Goal: Task Accomplishment & Management: Manage account settings

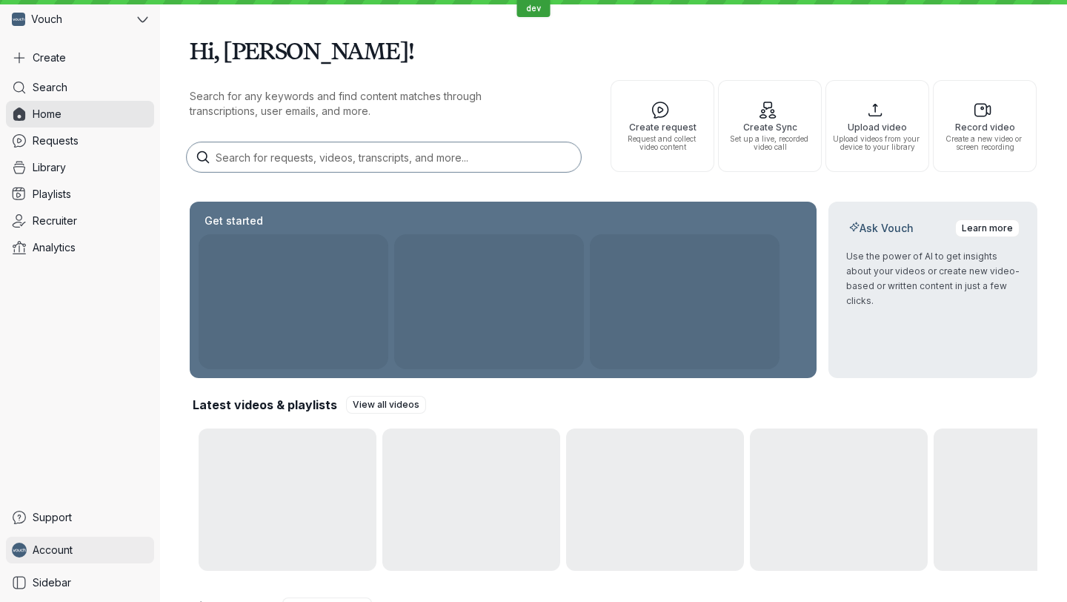
click at [46, 551] on span "Account" at bounding box center [53, 550] width 40 height 15
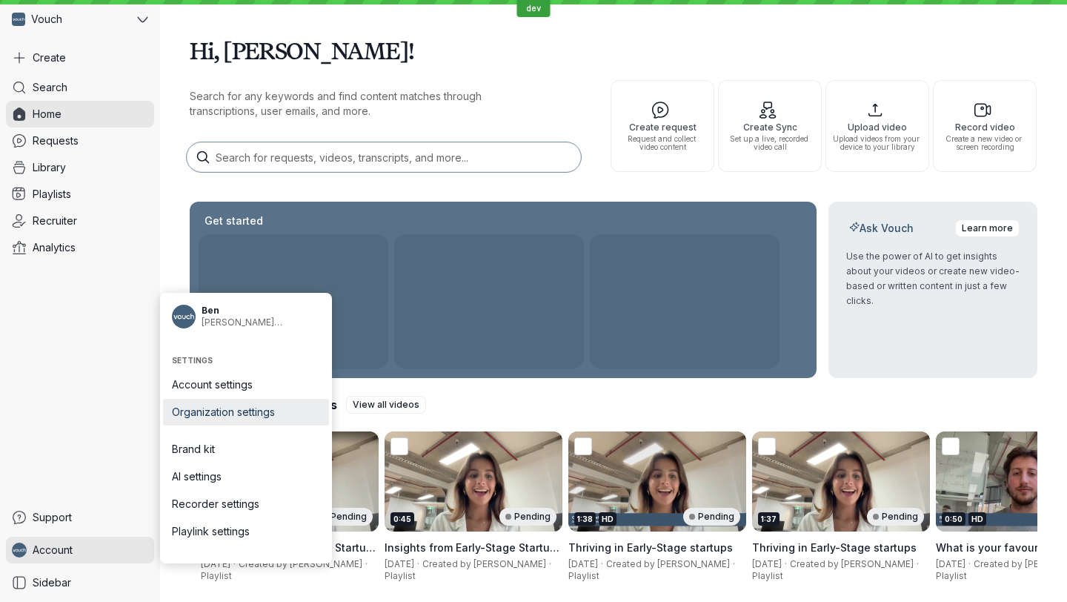
click at [246, 411] on span "Organization settings" at bounding box center [246, 412] width 148 height 15
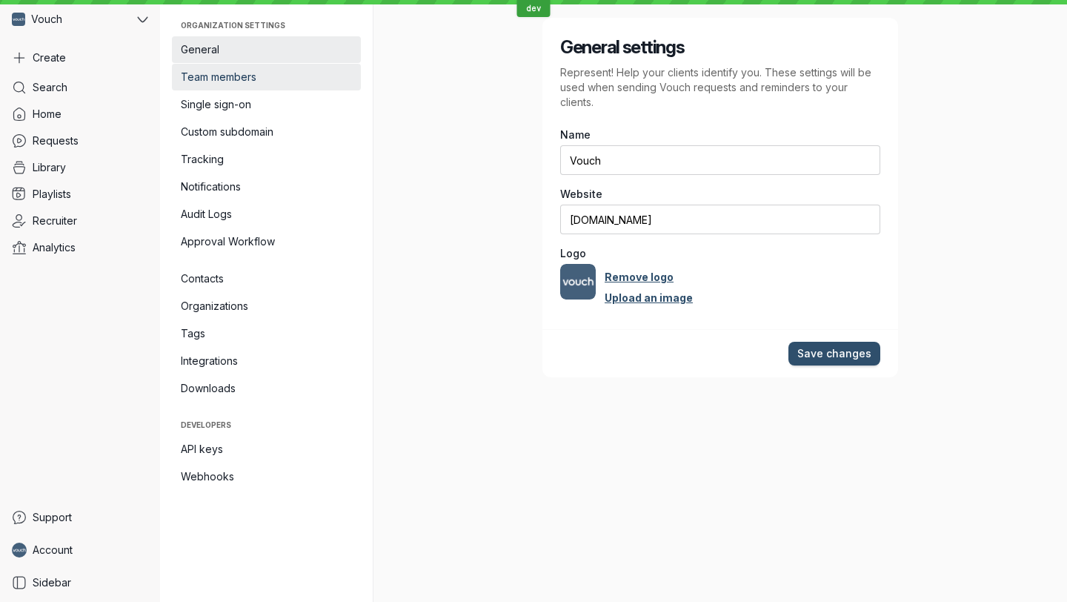
click at [252, 74] on span "Team members" at bounding box center [266, 77] width 171 height 15
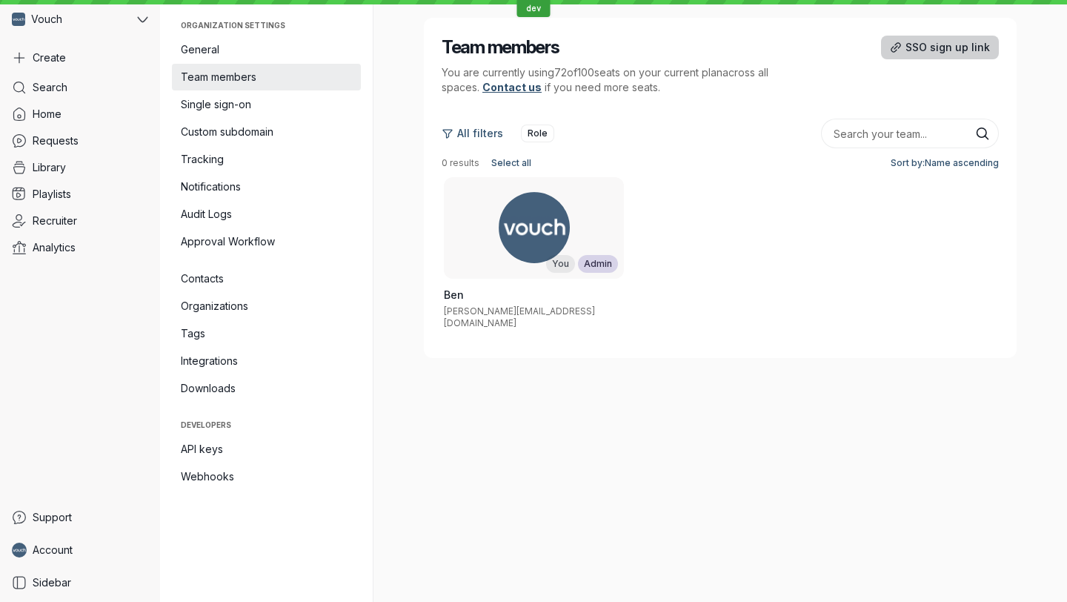
click at [933, 47] on span "SSO sign up link" at bounding box center [948, 47] width 85 height 15
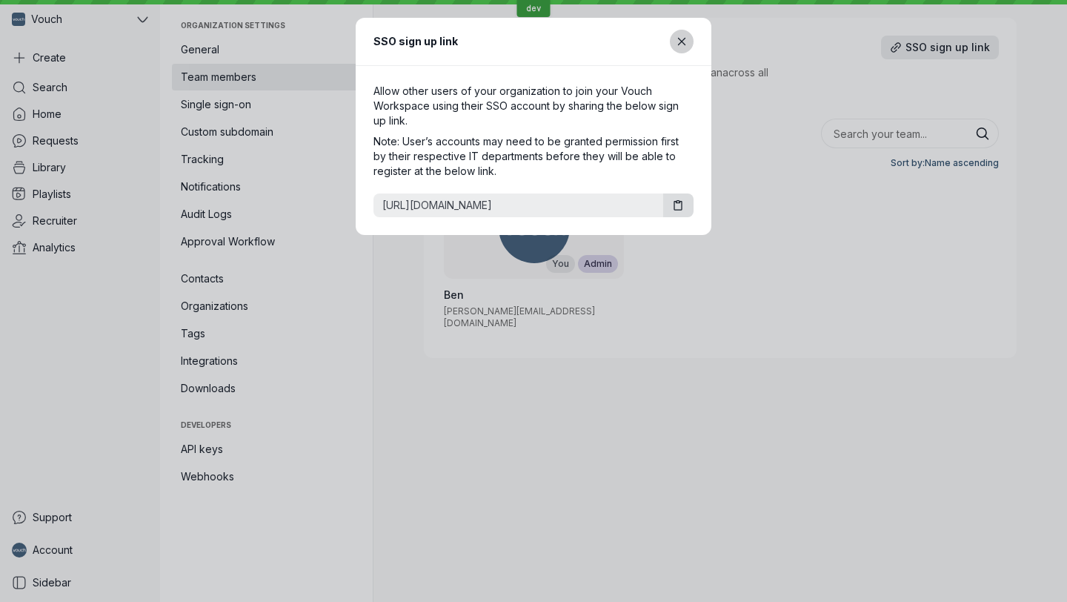
click at [685, 44] on icon "Close modal" at bounding box center [682, 42] width 13 height 13
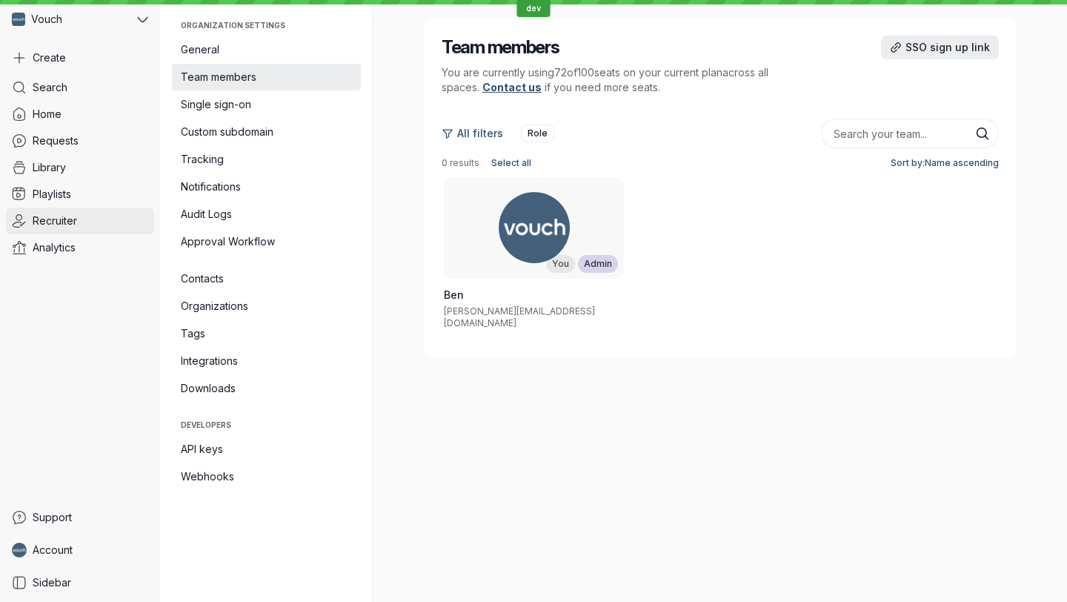
click at [56, 225] on span "Recruiter" at bounding box center [55, 220] width 44 height 15
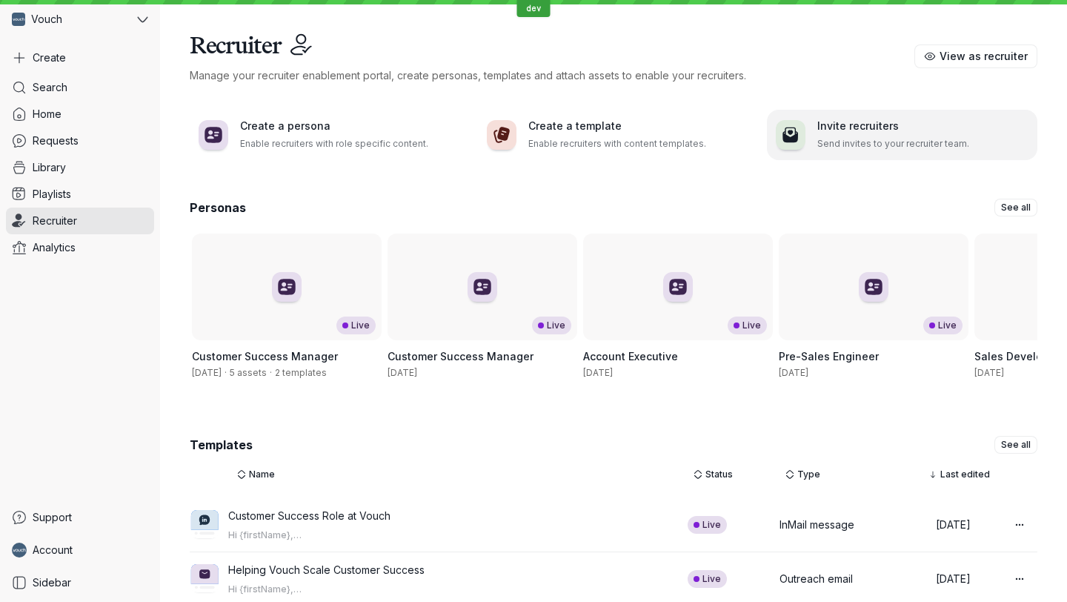
click at [850, 121] on h3 "Invite recruiters" at bounding box center [923, 126] width 211 height 15
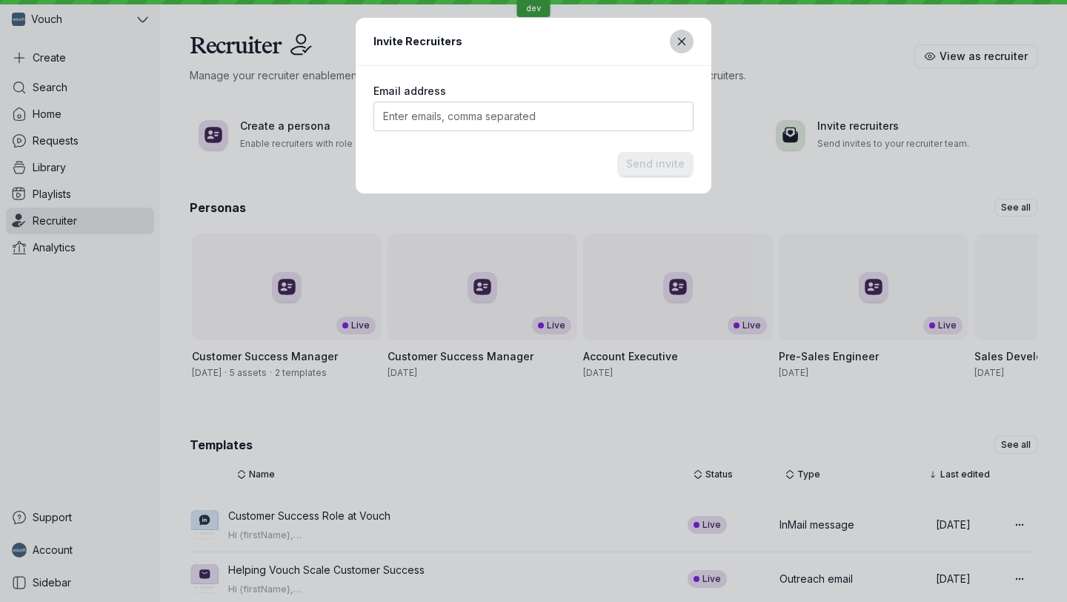
click at [692, 36] on button "Close modal" at bounding box center [682, 42] width 24 height 24
